Goal: Task Accomplishment & Management: Manage account settings

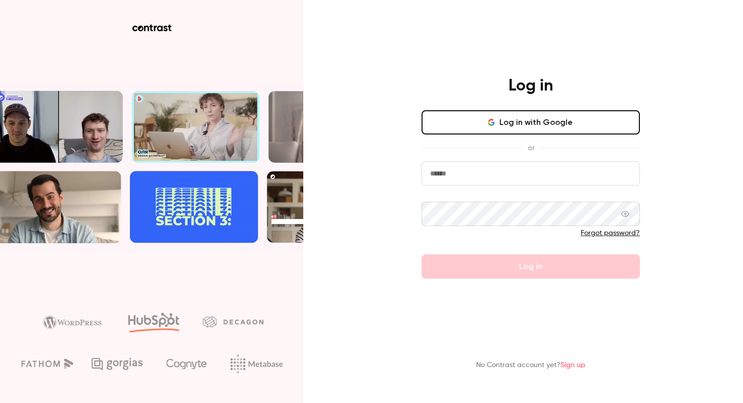
click at [501, 173] on input "email" at bounding box center [530, 173] width 218 height 24
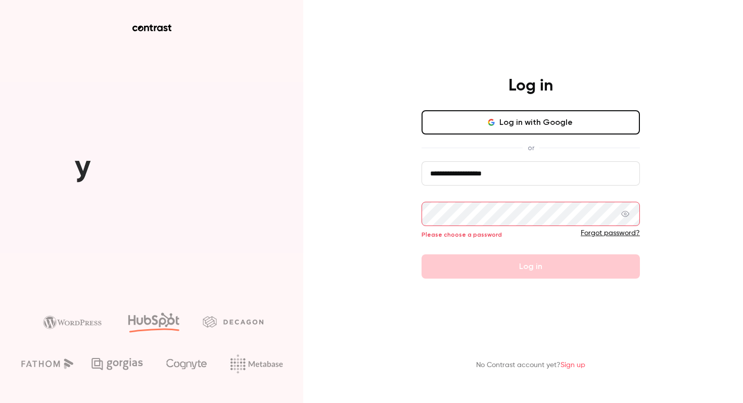
type input "**********"
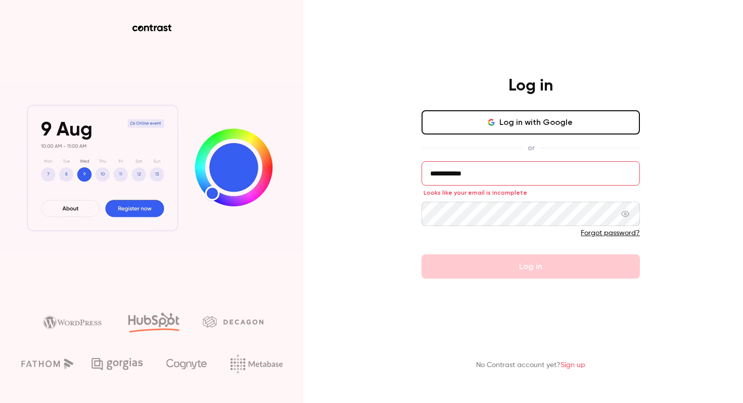
click at [626, 214] on icon at bounding box center [625, 214] width 8 height 8
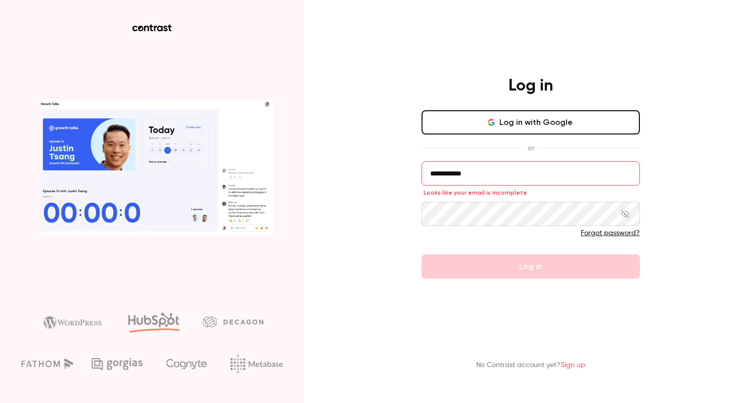
click at [624, 214] on icon at bounding box center [625, 214] width 8 height 8
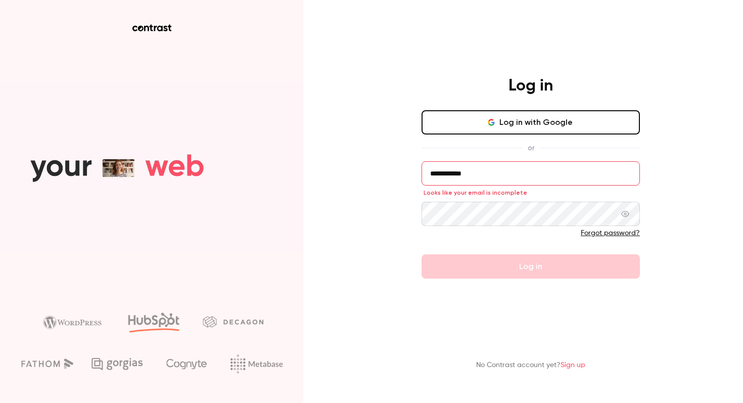
click at [525, 174] on input "**********" at bounding box center [530, 173] width 218 height 24
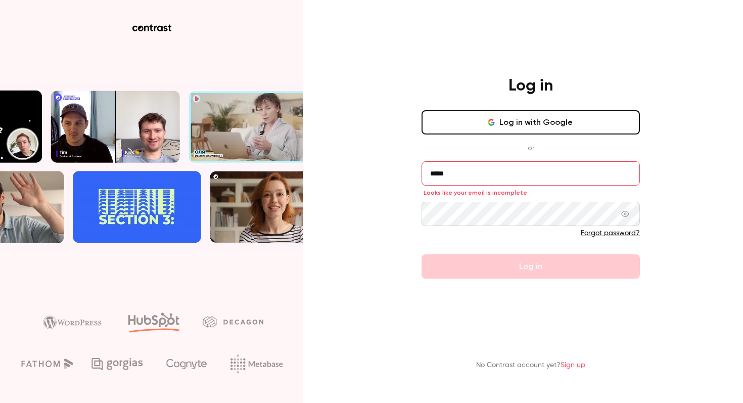
type input "**********"
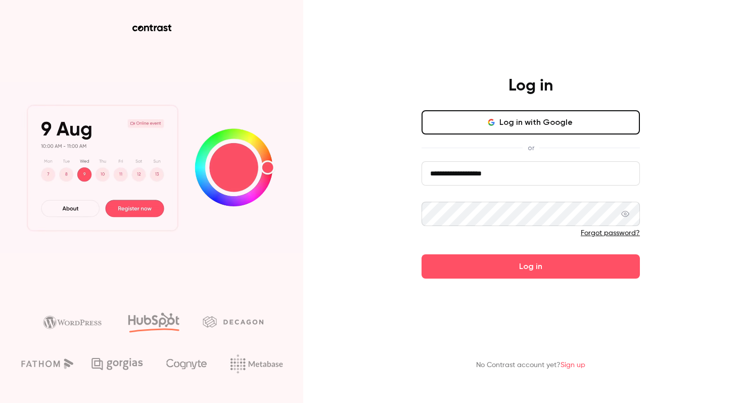
click at [626, 213] on icon at bounding box center [625, 214] width 8 height 6
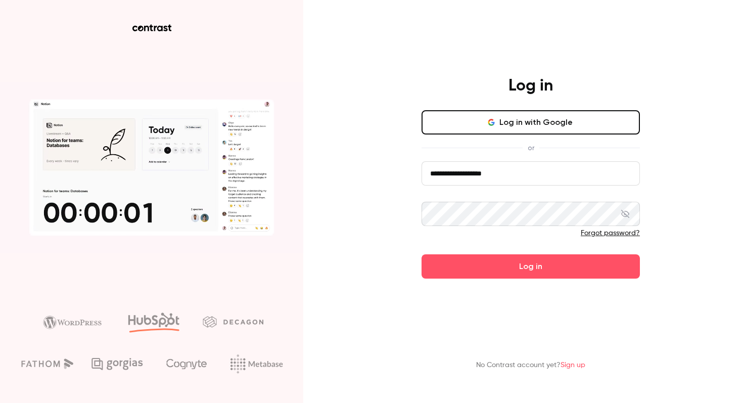
click at [626, 214] on icon at bounding box center [625, 214] width 8 height 8
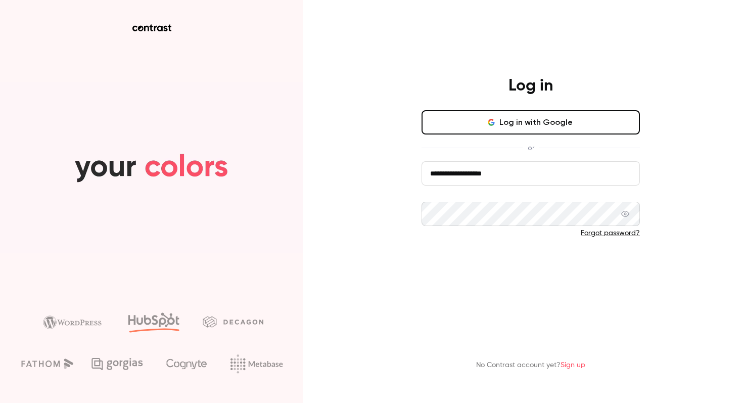
click at [567, 269] on button "Log in" at bounding box center [530, 266] width 218 height 24
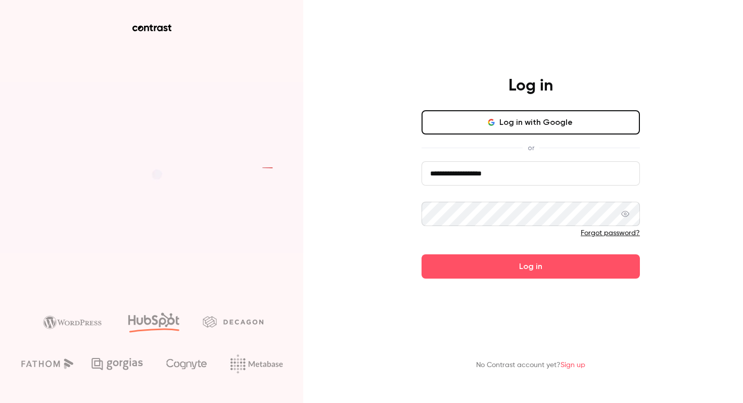
click at [626, 213] on icon at bounding box center [625, 214] width 8 height 6
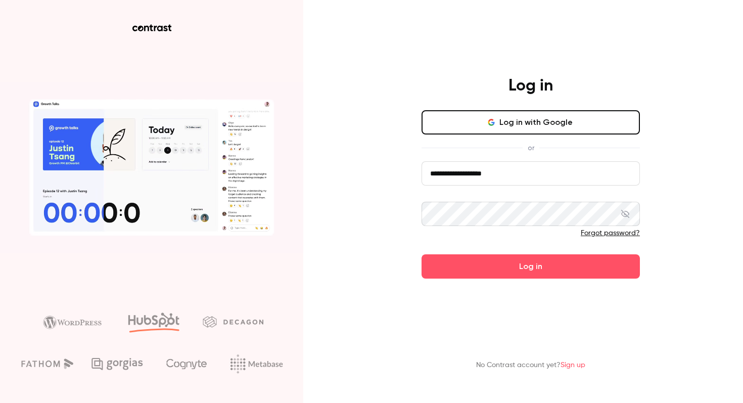
click at [626, 213] on icon at bounding box center [625, 214] width 8 height 8
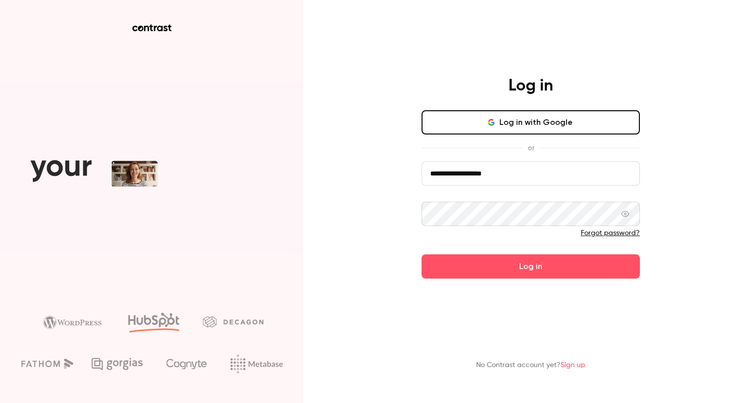
click at [628, 212] on icon at bounding box center [625, 214] width 8 height 6
click at [628, 212] on icon at bounding box center [625, 214] width 8 height 8
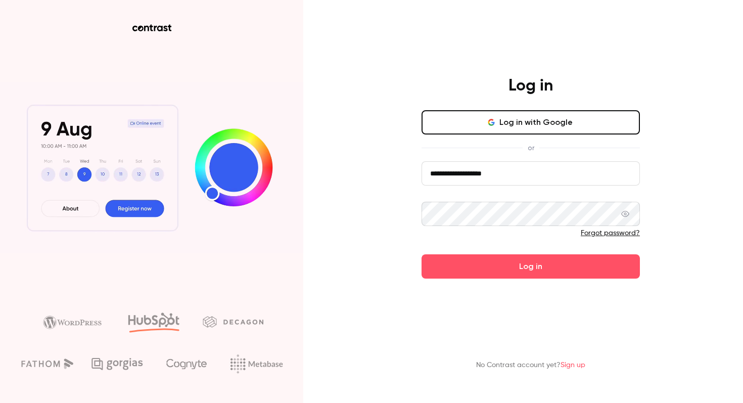
click at [628, 212] on icon at bounding box center [625, 214] width 8 height 6
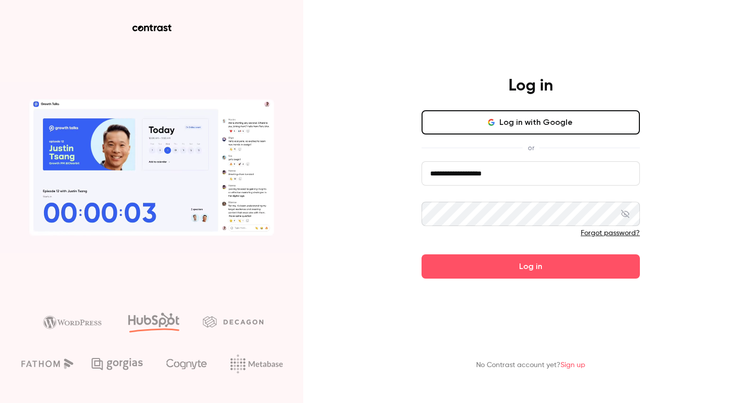
click at [628, 212] on icon at bounding box center [625, 214] width 8 height 8
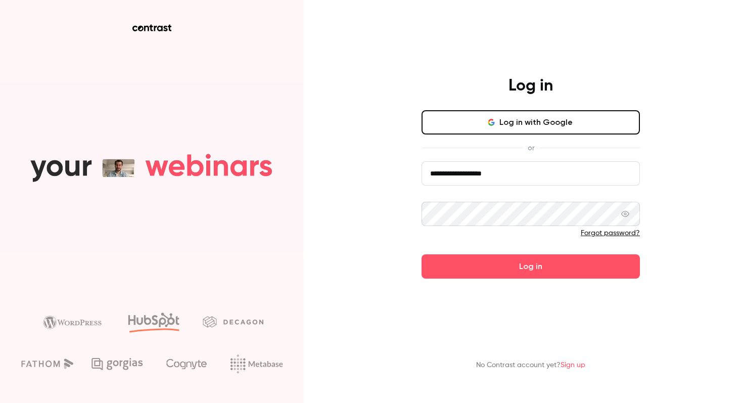
click at [628, 212] on icon at bounding box center [625, 214] width 8 height 6
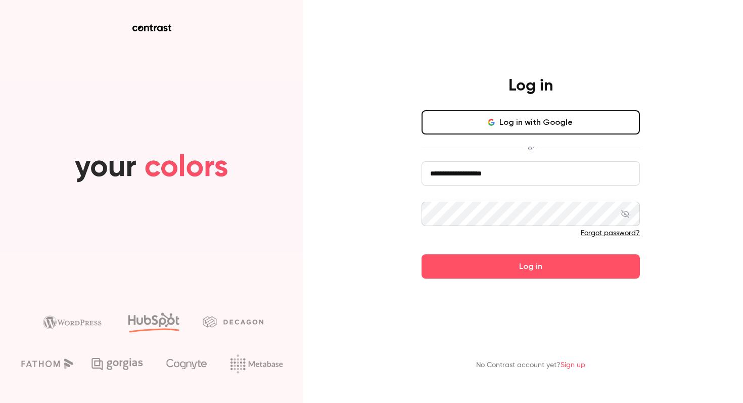
click at [628, 214] on icon at bounding box center [625, 214] width 8 height 8
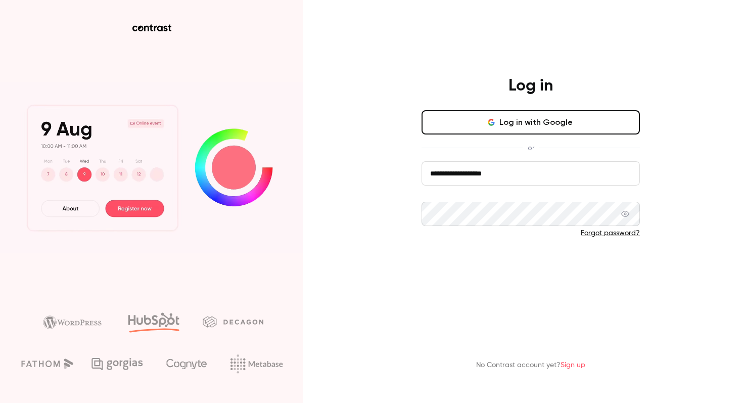
click at [570, 266] on button "Log in" at bounding box center [530, 266] width 218 height 24
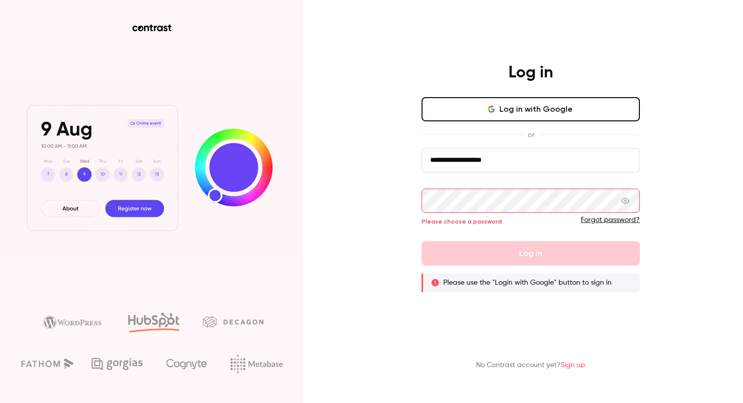
click at [484, 335] on div "No Contrast account yet? Sign up" at bounding box center [530, 351] width 263 height 56
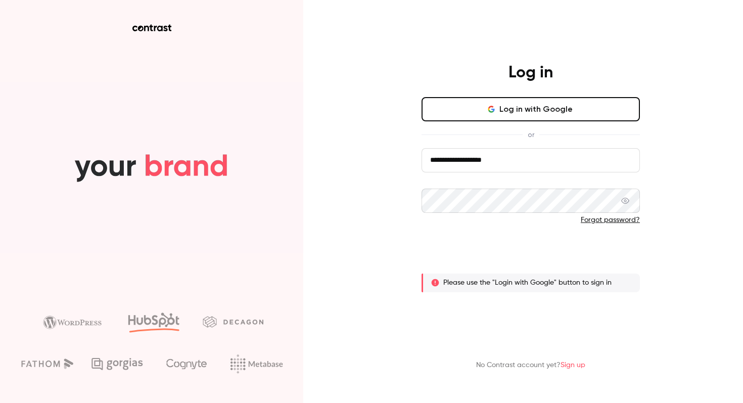
click at [506, 248] on button "Log in" at bounding box center [530, 253] width 218 height 24
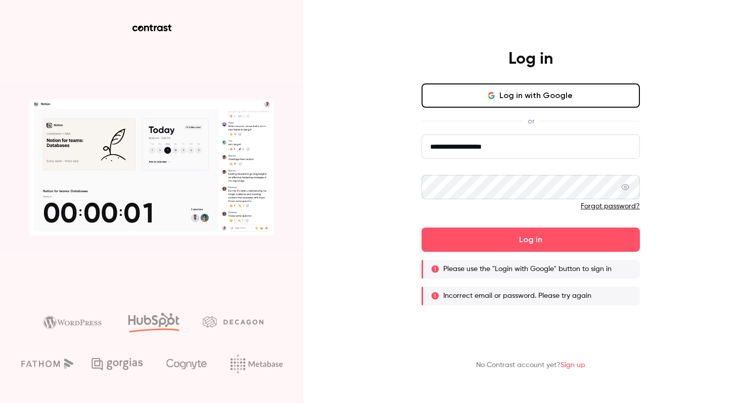
click at [615, 205] on link "Forgot password?" at bounding box center [610, 206] width 59 height 7
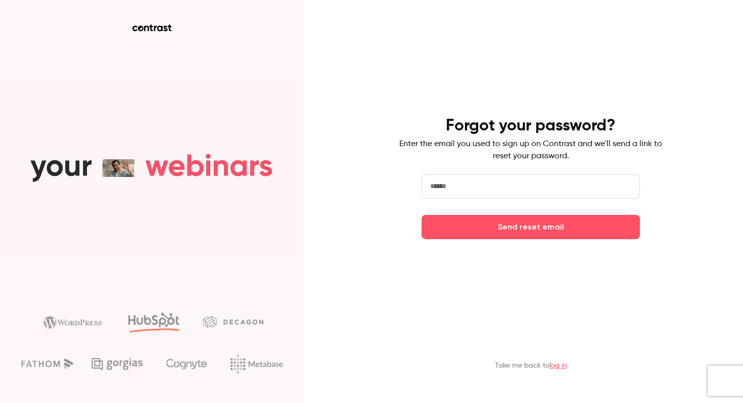
click at [516, 192] on input "email" at bounding box center [530, 186] width 218 height 24
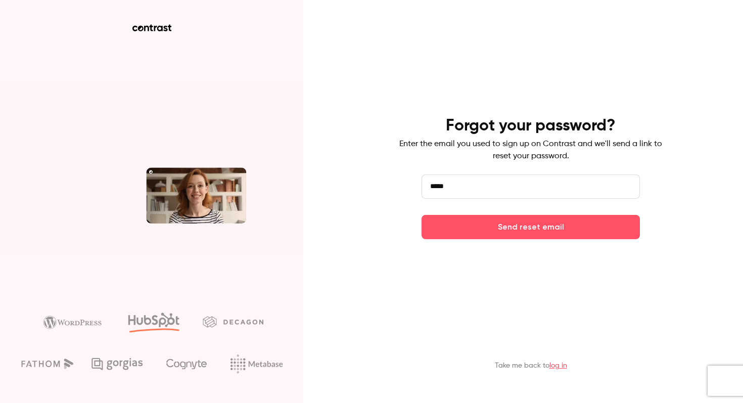
type input "**********"
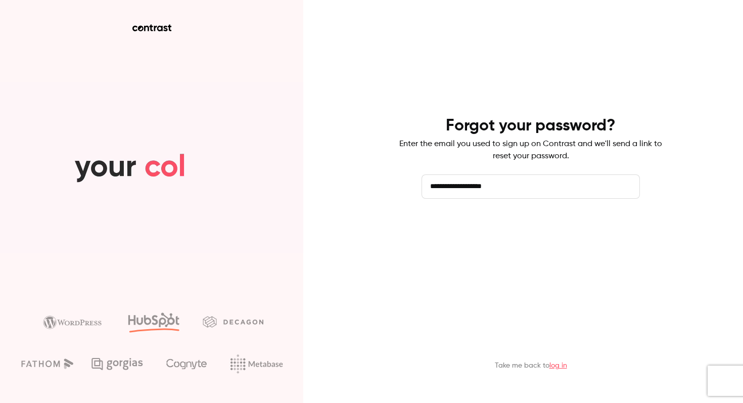
click at [536, 229] on button "Send reset email" at bounding box center [530, 227] width 218 height 24
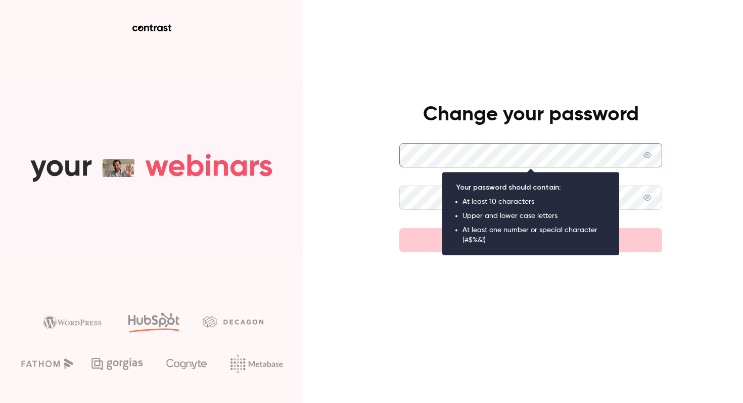
click at [480, 288] on main "Change your password Set new password" at bounding box center [530, 201] width 263 height 403
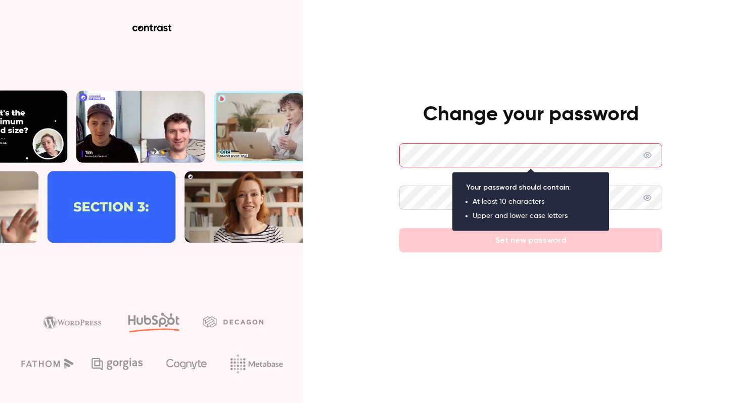
click at [342, 211] on div "Change your password Set new password" at bounding box center [371, 201] width 743 height 403
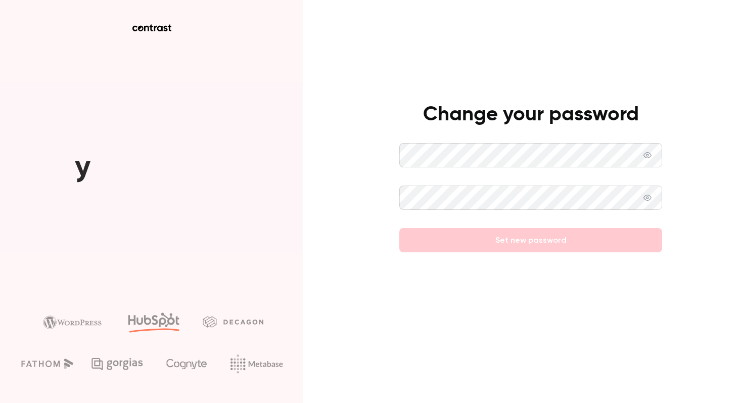
click at [356, 230] on div "Change your password Set new password" at bounding box center [371, 201] width 743 height 403
click at [648, 154] on icon at bounding box center [647, 155] width 8 height 8
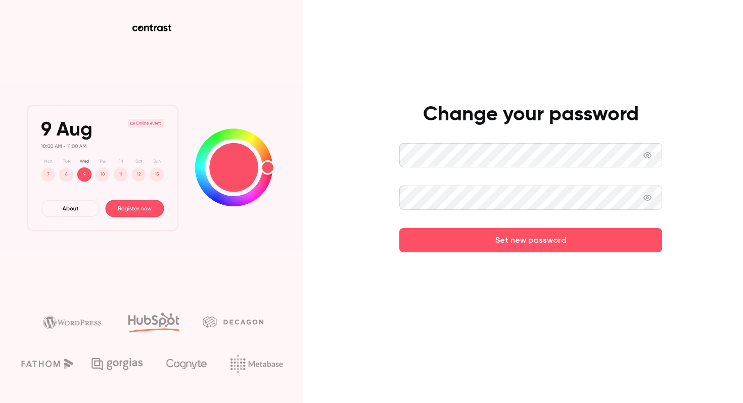
click at [535, 324] on div at bounding box center [530, 351] width 263 height 56
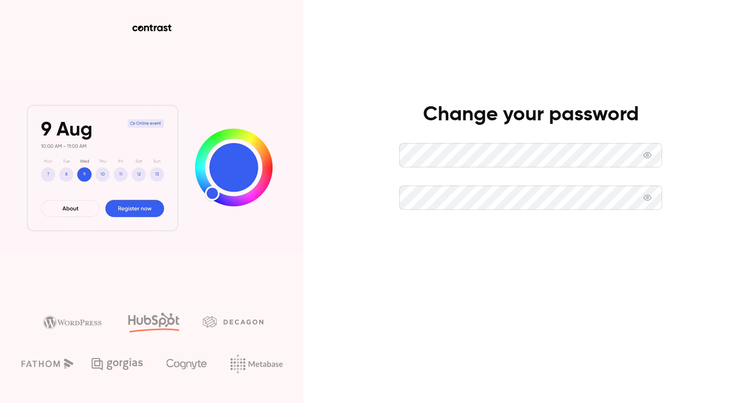
click at [550, 244] on button "Set new password" at bounding box center [530, 240] width 263 height 24
